Goal: Check status: Check status

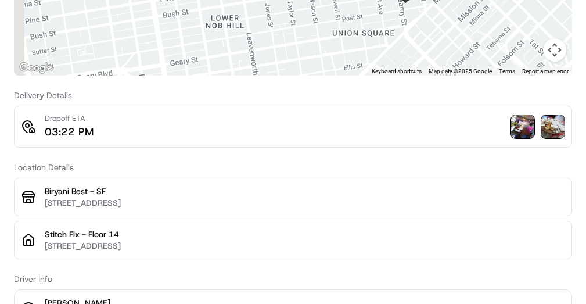
scroll to position [174, 0]
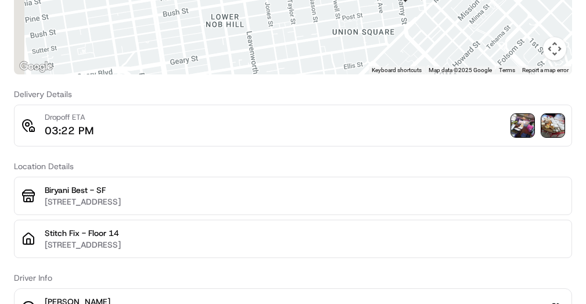
click at [511, 124] on img at bounding box center [522, 125] width 23 height 23
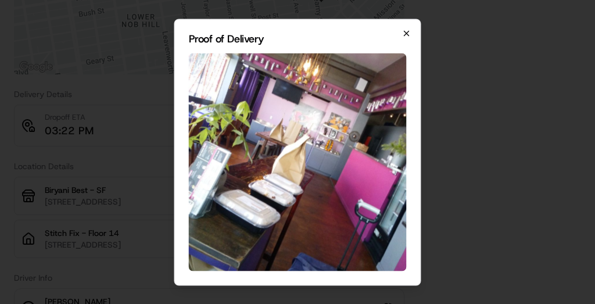
click at [407, 28] on icon "button" at bounding box center [406, 32] width 9 height 9
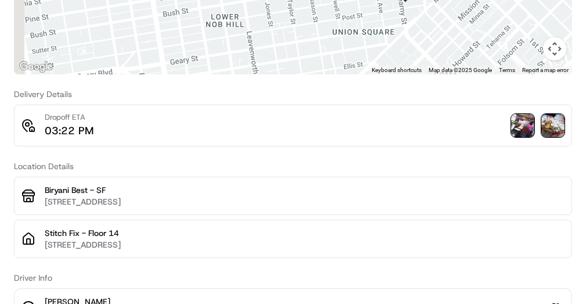
click at [541, 125] on img at bounding box center [552, 125] width 23 height 23
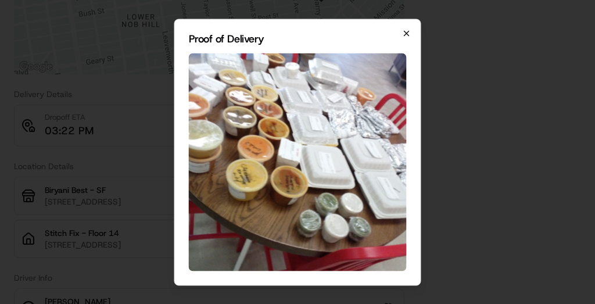
click at [410, 33] on icon "button" at bounding box center [406, 32] width 9 height 9
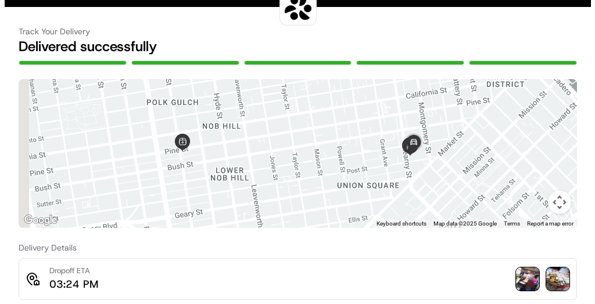
scroll to position [58, 0]
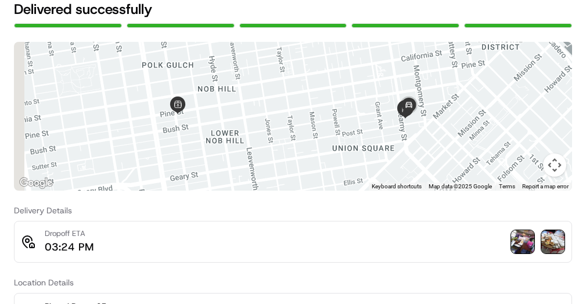
click at [541, 246] on img at bounding box center [552, 241] width 23 height 23
